Goal: Information Seeking & Learning: Learn about a topic

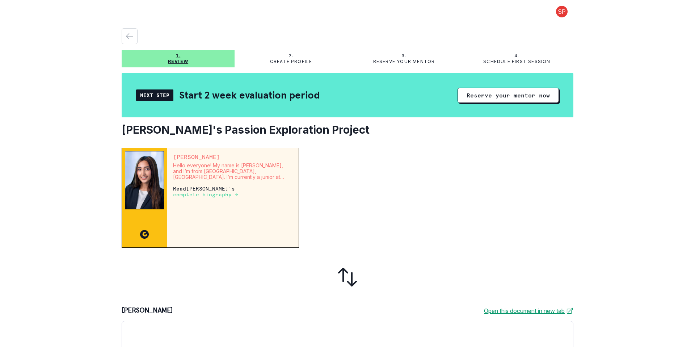
click at [208, 194] on p "complete biography →" at bounding box center [205, 194] width 65 height 6
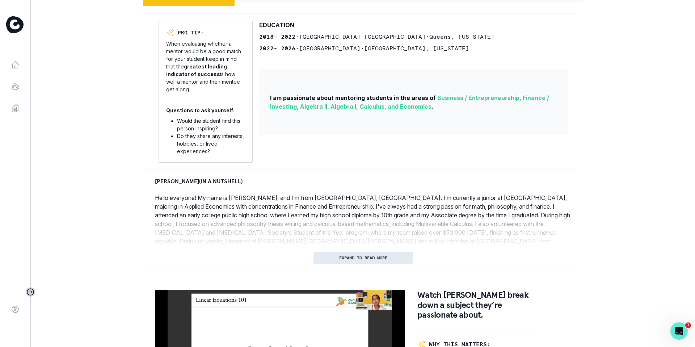
click at [362, 256] on p "EXPAND TO READ MORE" at bounding box center [363, 257] width 48 height 5
